Goal: Browse casually

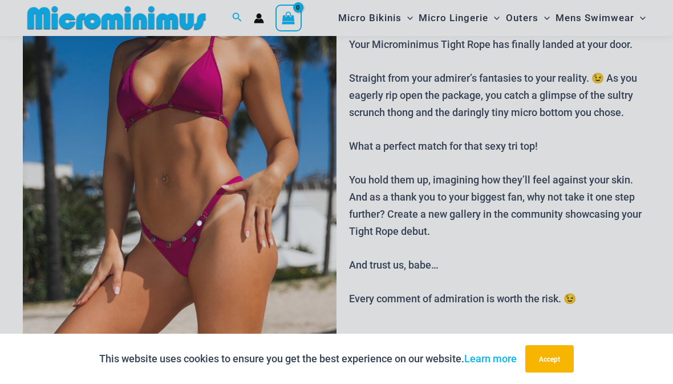
scroll to position [186, 0]
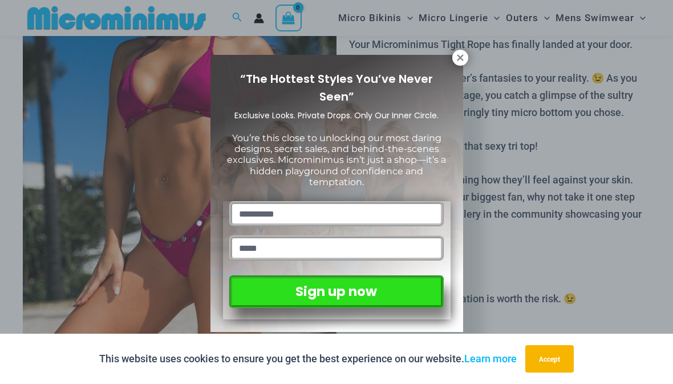
click at [466, 53] on button at bounding box center [461, 58] width 16 height 16
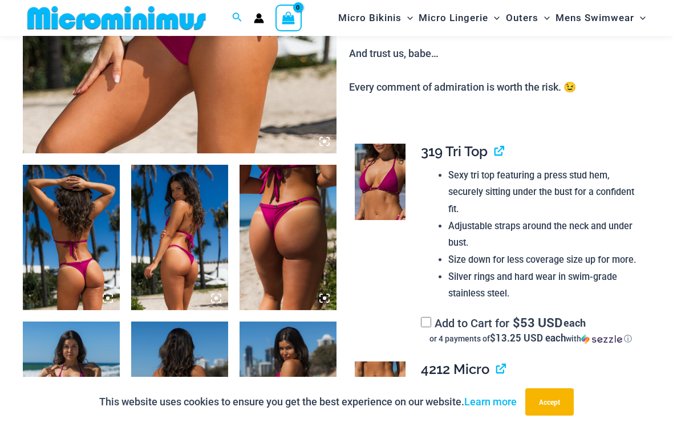
scroll to position [388, 0]
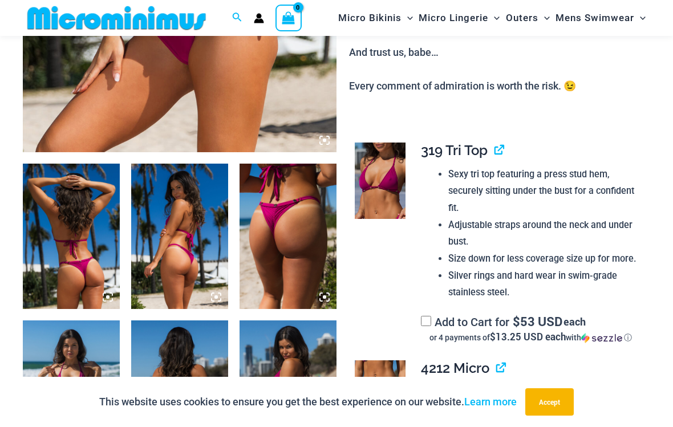
click at [75, 216] on img at bounding box center [71, 237] width 97 height 146
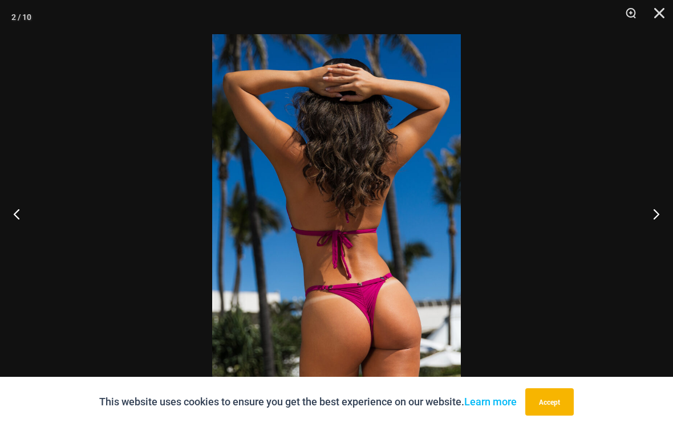
click at [22, 233] on button "Previous" at bounding box center [21, 213] width 43 height 57
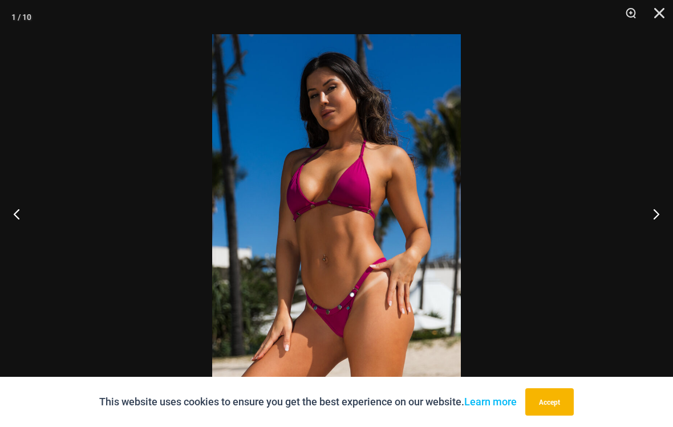
click at [16, 229] on button "Previous" at bounding box center [21, 213] width 43 height 57
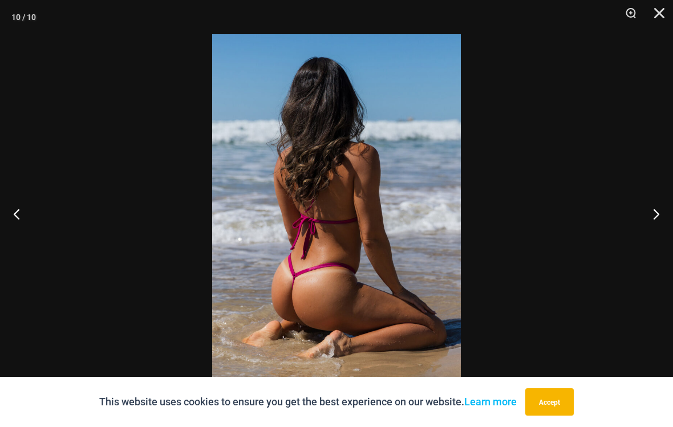
click at [20, 226] on button "Previous" at bounding box center [21, 213] width 43 height 57
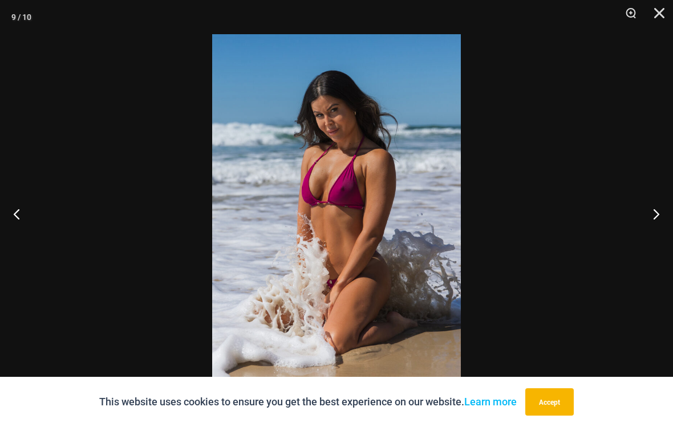
click at [21, 227] on button "Previous" at bounding box center [21, 213] width 43 height 57
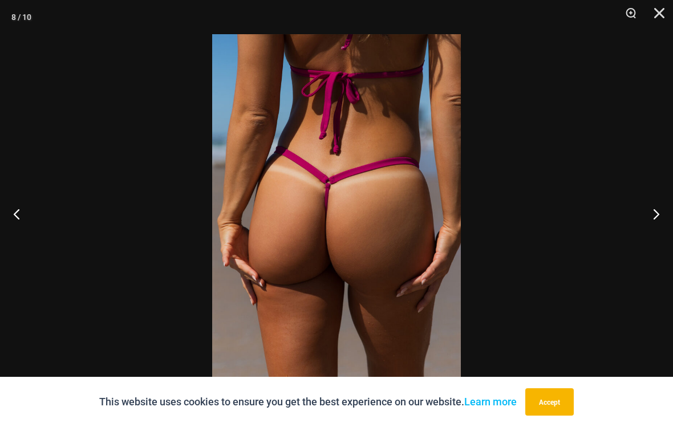
click at [21, 227] on button "Previous" at bounding box center [21, 213] width 43 height 57
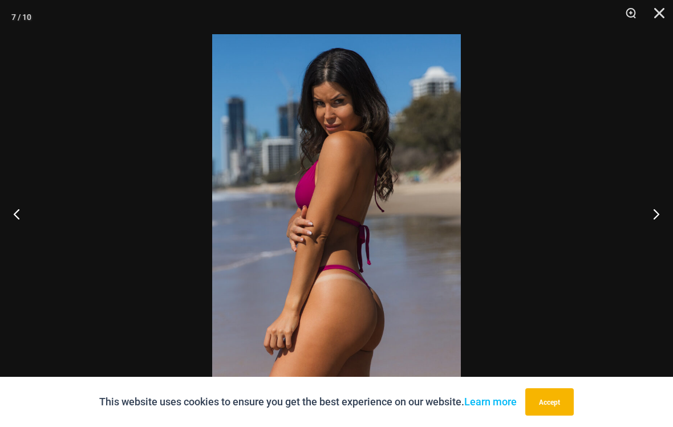
click at [25, 226] on button "Previous" at bounding box center [21, 213] width 43 height 57
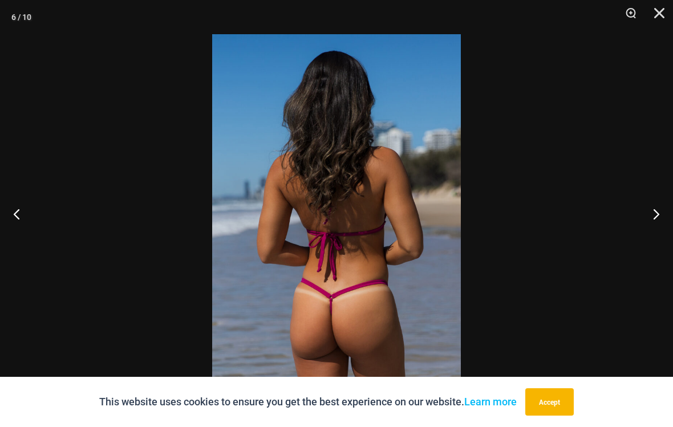
click at [24, 226] on button "Previous" at bounding box center [21, 213] width 43 height 57
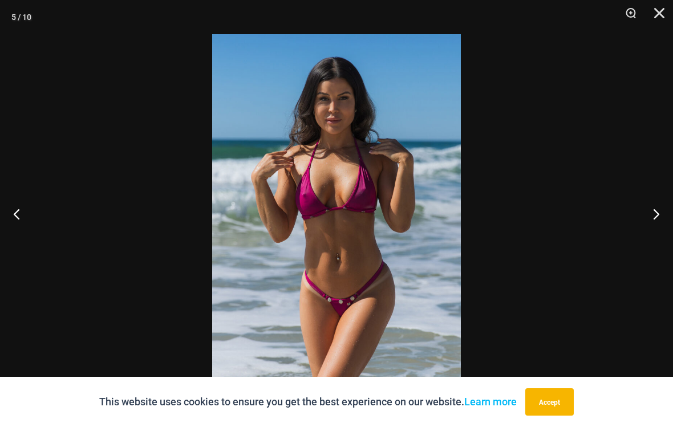
click at [25, 224] on button "Previous" at bounding box center [21, 213] width 43 height 57
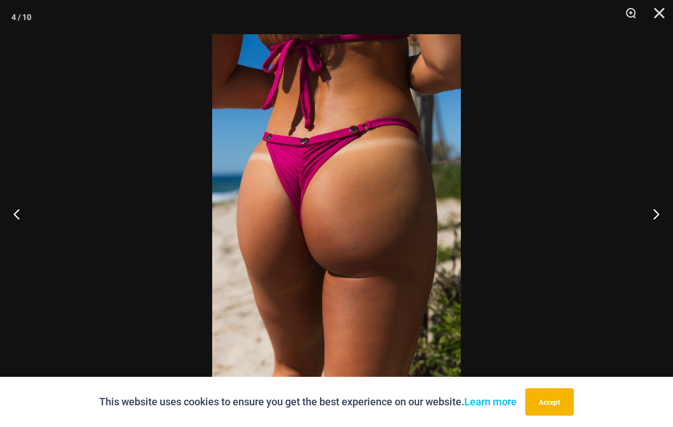
click at [27, 224] on button "Previous" at bounding box center [21, 213] width 43 height 57
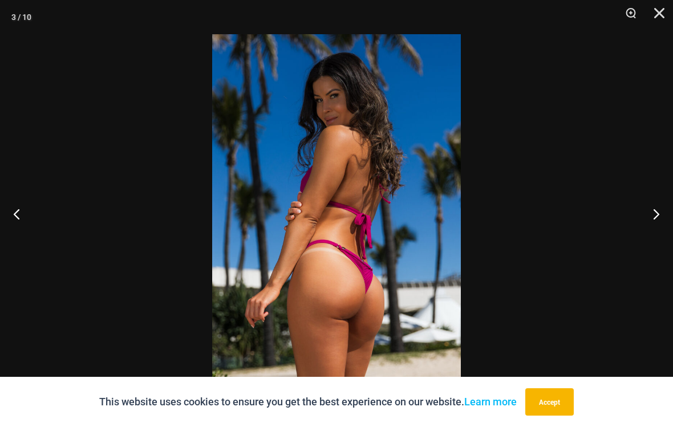
click at [26, 224] on button "Previous" at bounding box center [21, 213] width 43 height 57
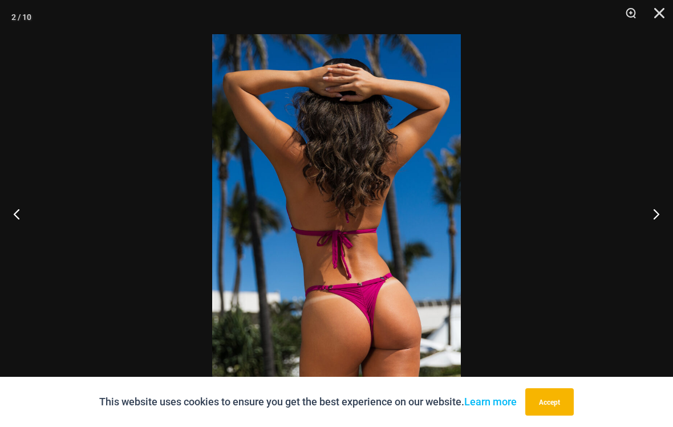
click at [21, 225] on button "Previous" at bounding box center [21, 213] width 43 height 57
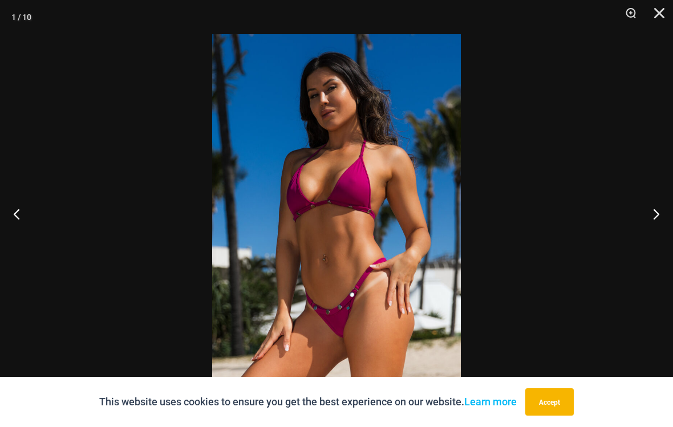
click at [667, 215] on button "Next" at bounding box center [652, 213] width 43 height 57
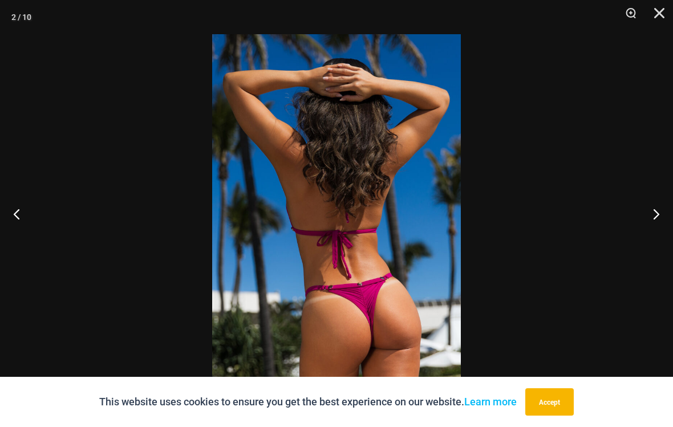
click at [545, 383] on button "Accept" at bounding box center [550, 402] width 49 height 27
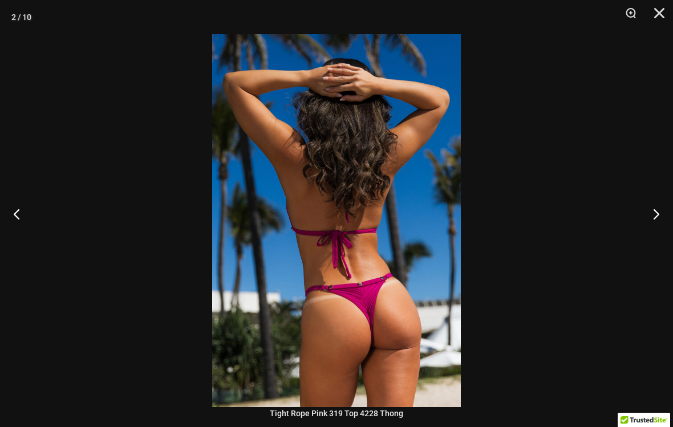
click at [661, 219] on button "Next" at bounding box center [652, 213] width 43 height 57
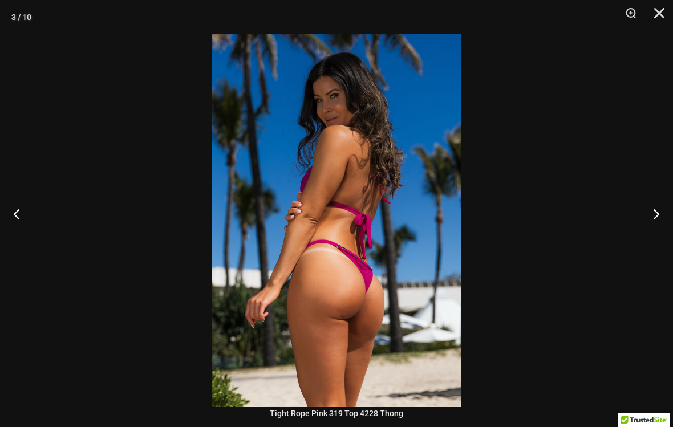
click at [656, 224] on button "Next" at bounding box center [652, 213] width 43 height 57
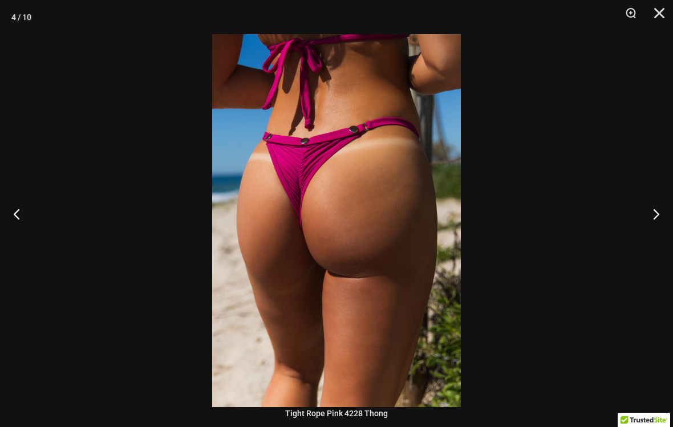
click at [652, 224] on button "Next" at bounding box center [652, 213] width 43 height 57
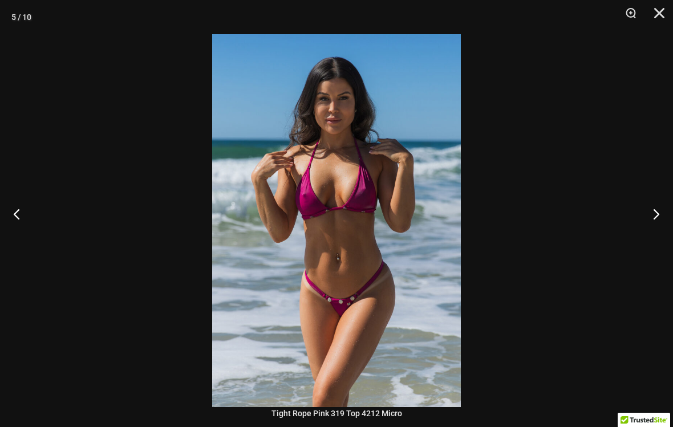
click at [651, 227] on button "Next" at bounding box center [652, 213] width 43 height 57
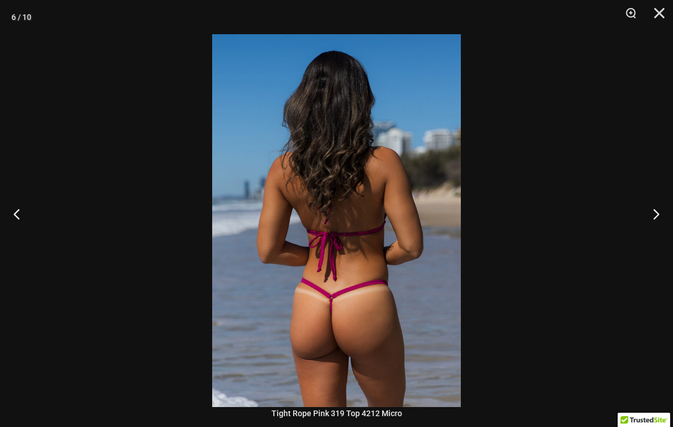
click at [25, 220] on button "Previous" at bounding box center [21, 213] width 43 height 57
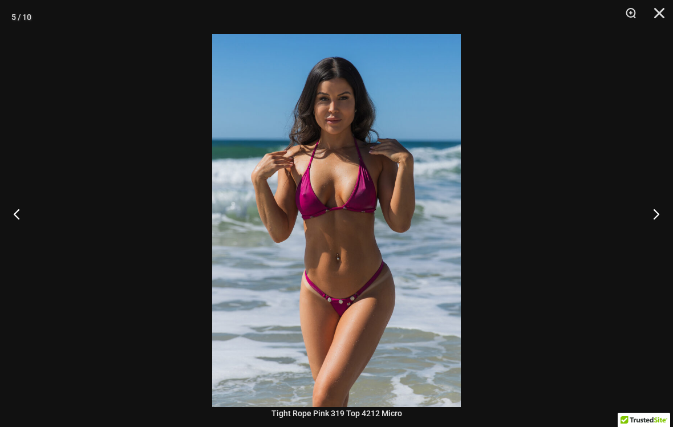
click at [657, 224] on button "Next" at bounding box center [652, 213] width 43 height 57
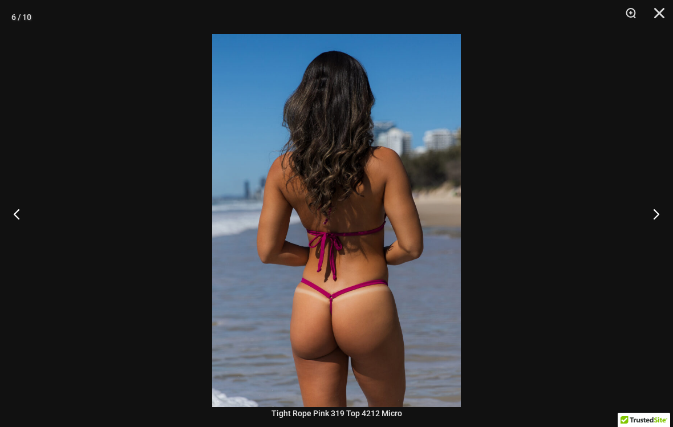
click at [660, 223] on button "Next" at bounding box center [652, 213] width 43 height 57
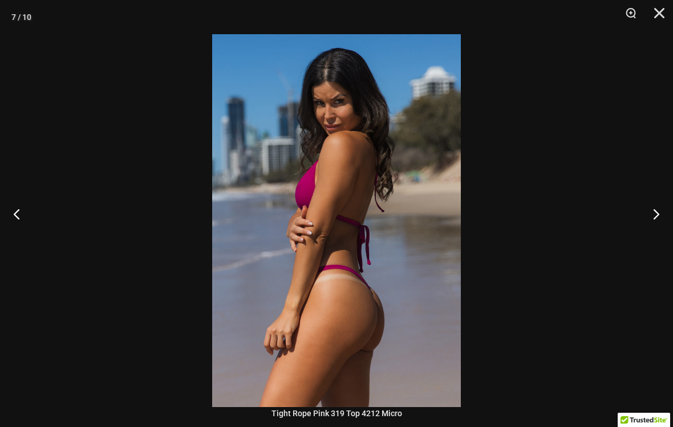
click at [660, 223] on button "Next" at bounding box center [652, 213] width 43 height 57
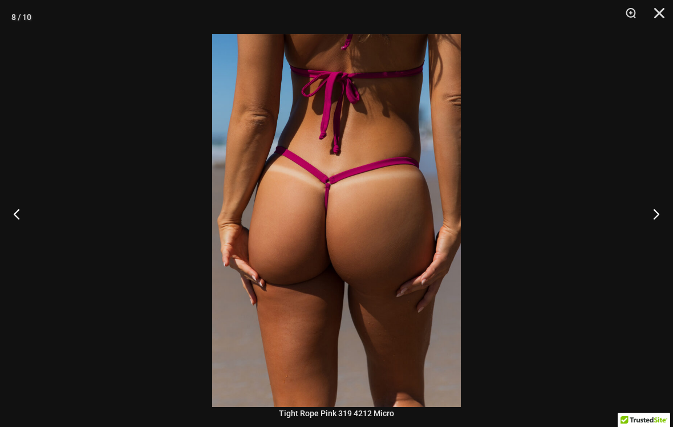
click at [666, 222] on button "Next" at bounding box center [652, 213] width 43 height 57
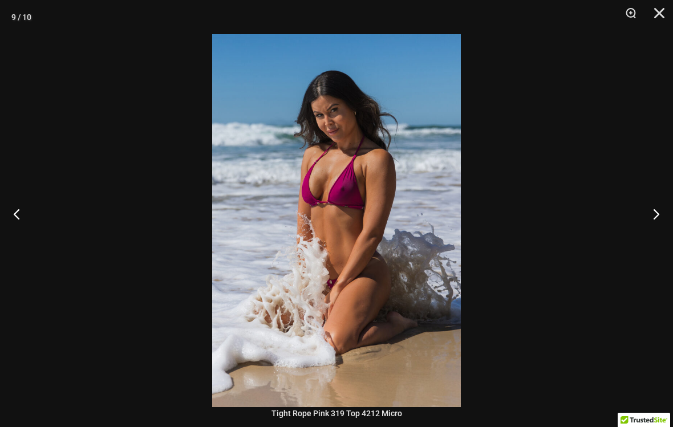
click at [658, 224] on button "Next" at bounding box center [652, 213] width 43 height 57
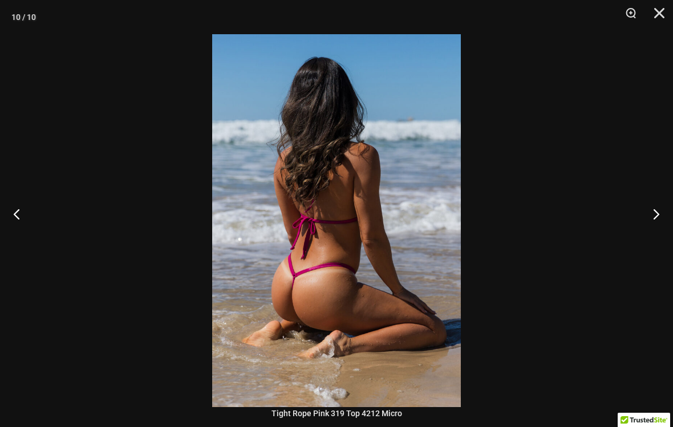
click at [664, 222] on button "Next" at bounding box center [652, 213] width 43 height 57
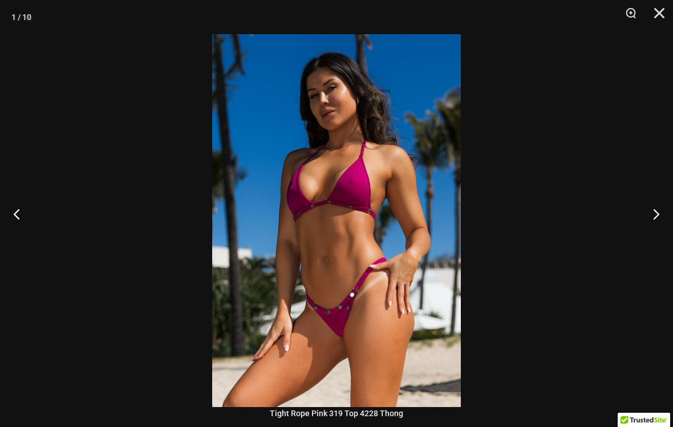
click at [663, 223] on button "Next" at bounding box center [652, 213] width 43 height 57
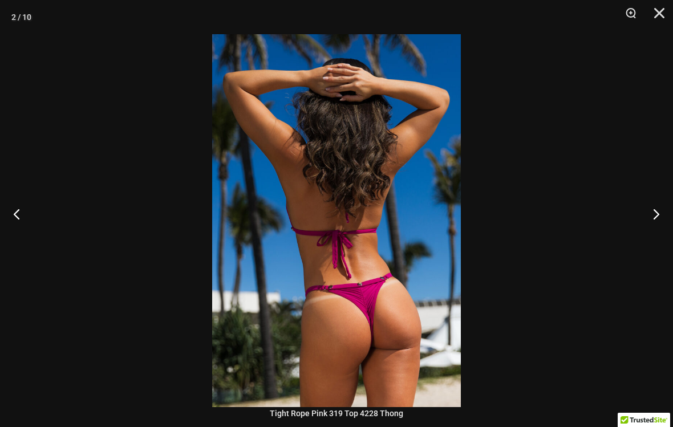
click at [28, 229] on button "Previous" at bounding box center [21, 213] width 43 height 57
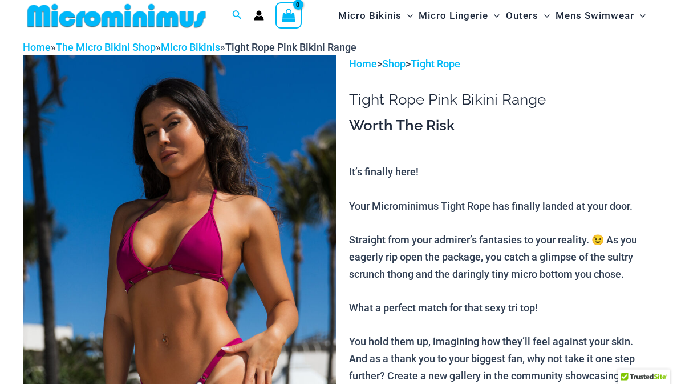
scroll to position [0, 0]
